Goal: Transaction & Acquisition: Purchase product/service

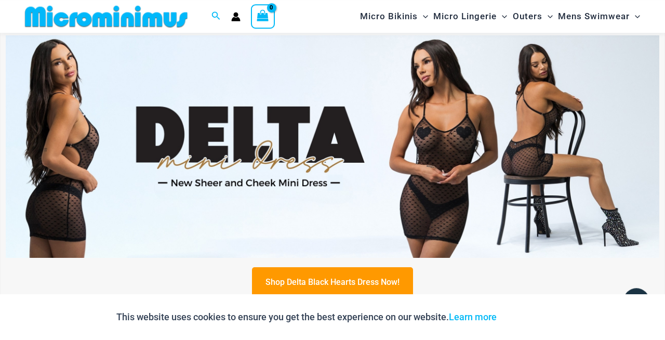
scroll to position [362, 0]
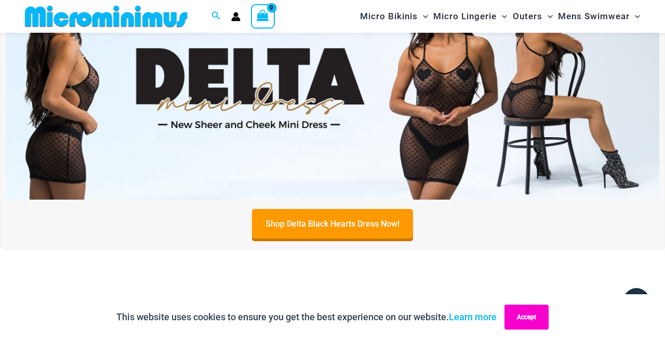
drag, startPoint x: 539, startPoint y: 316, endPoint x: 535, endPoint y: 231, distance: 85.3
click at [540, 315] on button "Accept" at bounding box center [526, 316] width 44 height 25
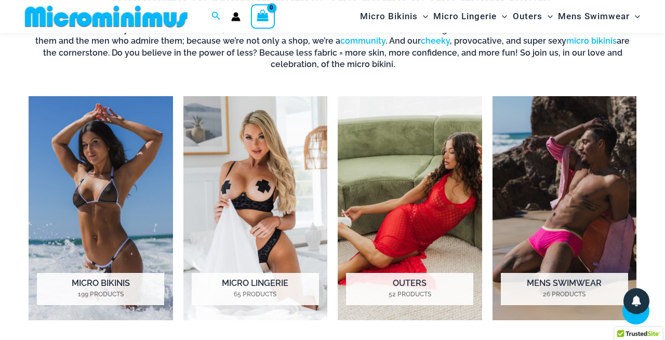
scroll to position [786, 0]
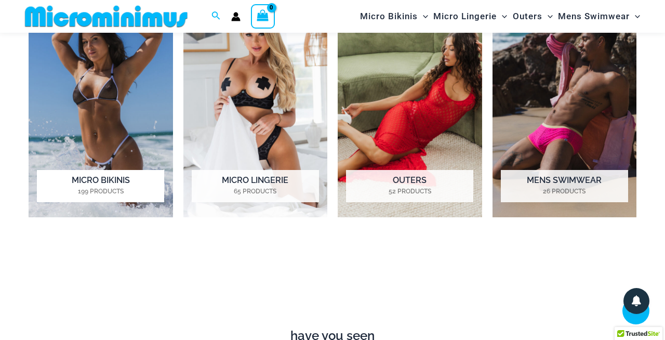
click at [69, 127] on img "Visit product category Micro Bikinis" at bounding box center [101, 105] width 144 height 224
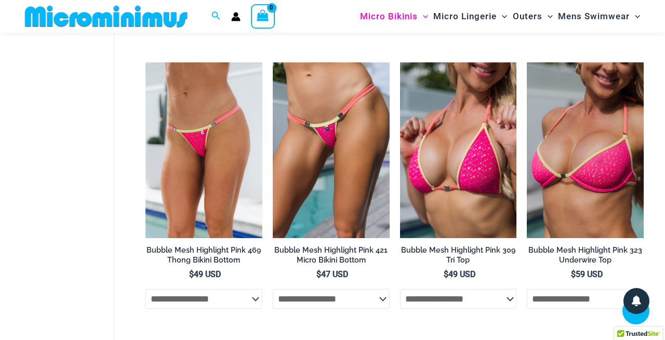
scroll to position [2268, 0]
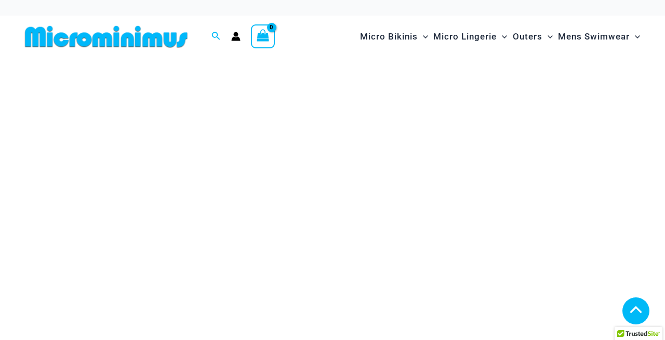
scroll to position [786, 0]
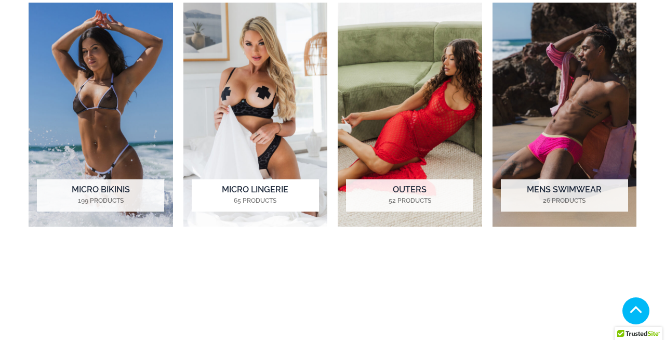
click at [243, 157] on img "Visit product category Micro Lingerie" at bounding box center [255, 115] width 144 height 224
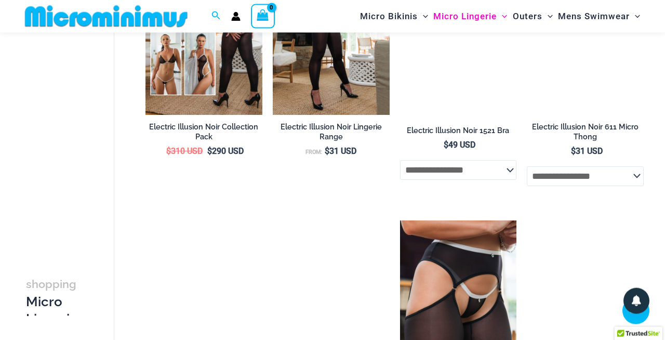
scroll to position [1791, 0]
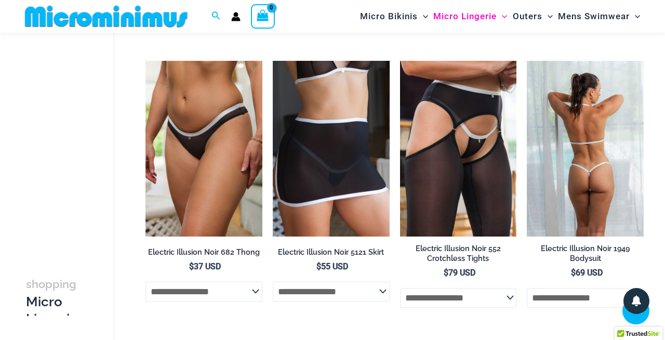
click at [557, 157] on img at bounding box center [584, 148] width 117 height 175
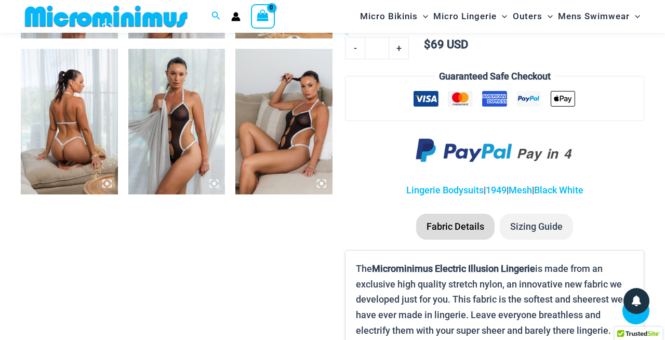
scroll to position [467, 0]
